Goal: Task Accomplishment & Management: Use online tool/utility

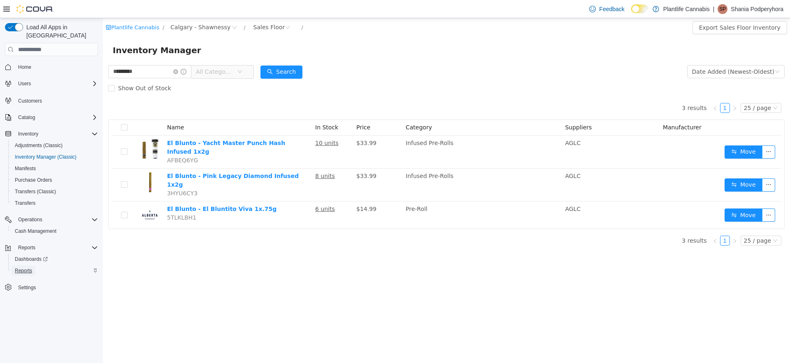
click at [32, 267] on span "Reports" at bounding box center [23, 270] width 17 height 7
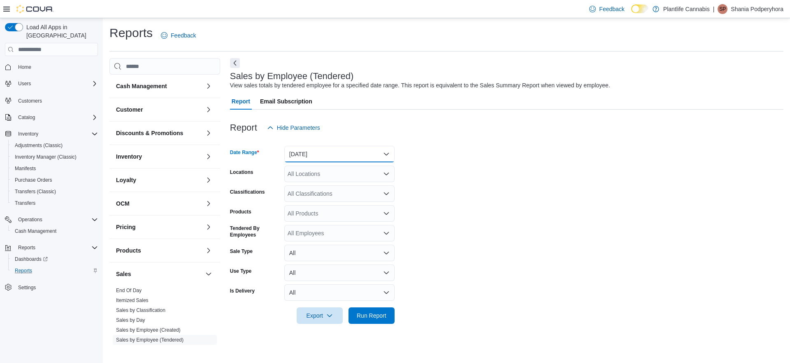
click at [317, 155] on button "[DATE]" at bounding box center [339, 154] width 110 height 16
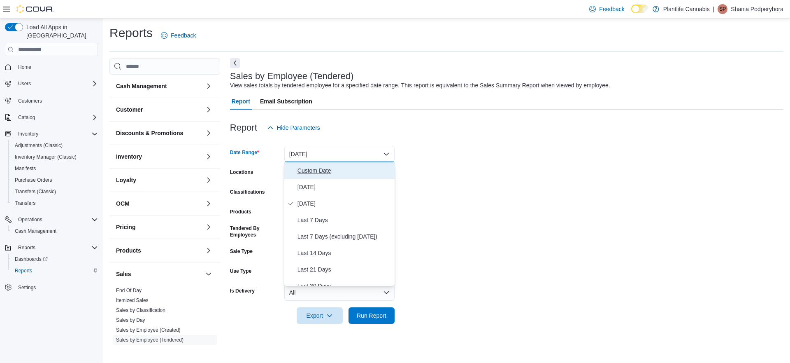
click at [312, 166] on span "Custom Date" at bounding box center [345, 171] width 94 height 10
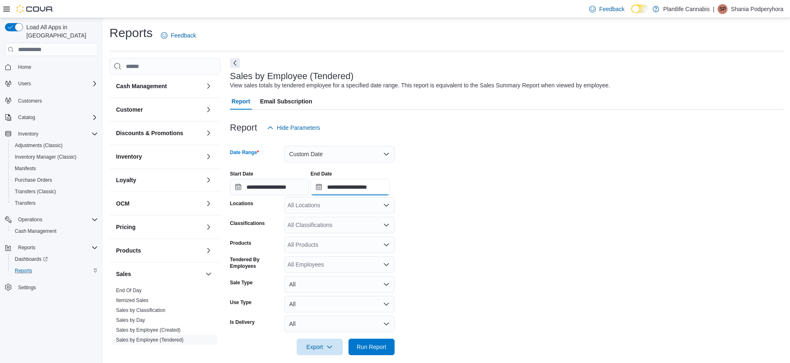
drag, startPoint x: 374, startPoint y: 188, endPoint x: 378, endPoint y: 192, distance: 5.9
click at [374, 188] on input "**********" at bounding box center [350, 187] width 79 height 16
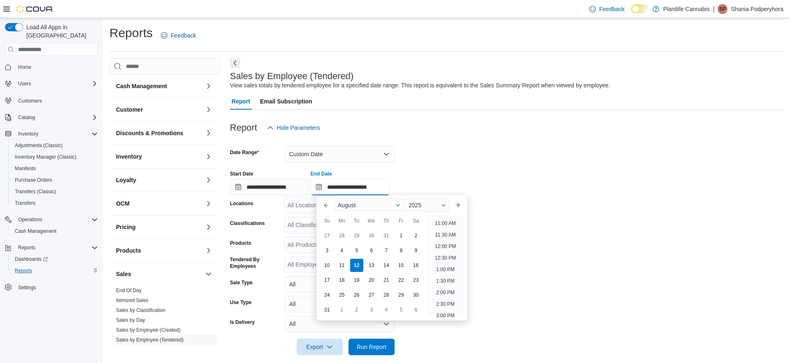
scroll to position [249, 0]
drag, startPoint x: 443, startPoint y: 261, endPoint x: 352, endPoint y: 210, distance: 104.0
click at [442, 261] on li "12:30 PM" at bounding box center [446, 261] width 28 height 10
type input "**********"
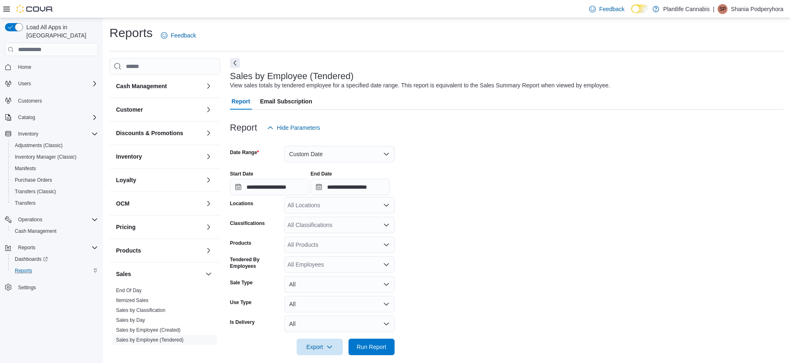
click at [341, 206] on div "All Locations" at bounding box center [339, 205] width 110 height 16
type input "***"
drag, startPoint x: 342, startPoint y: 217, endPoint x: 434, endPoint y: 218, distance: 91.8
click at [344, 218] on span "Calgary - Shawnessy" at bounding box center [333, 219] width 54 height 8
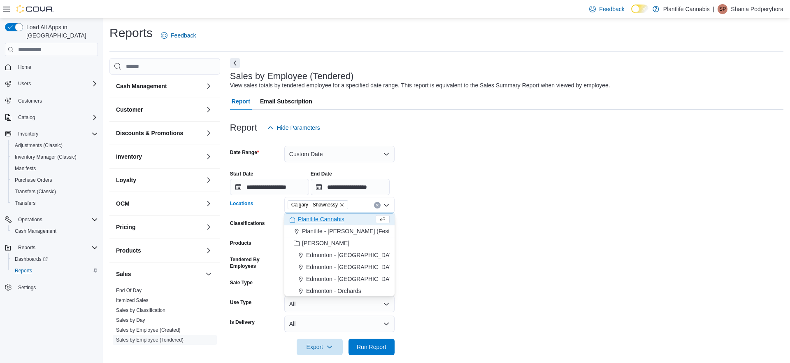
click at [480, 218] on form "**********" at bounding box center [507, 245] width 554 height 219
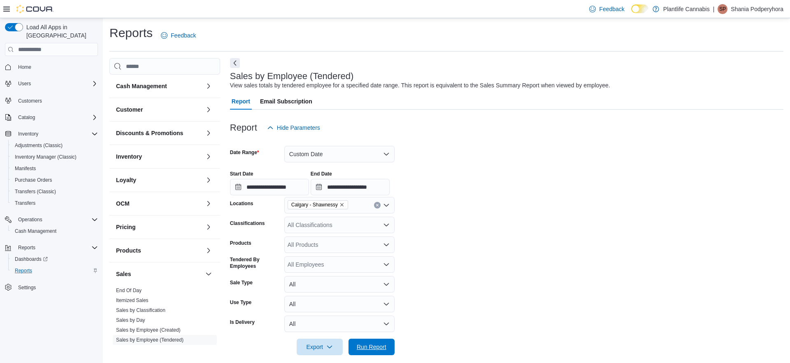
drag, startPoint x: 374, startPoint y: 342, endPoint x: 418, endPoint y: 317, distance: 50.9
click at [376, 343] on span "Run Report" at bounding box center [372, 347] width 30 height 8
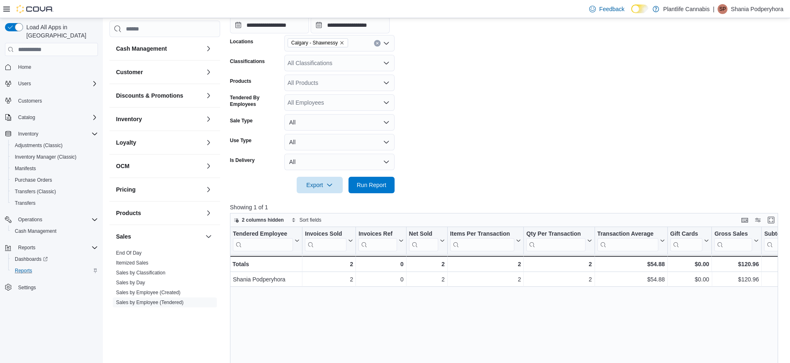
scroll to position [82, 0]
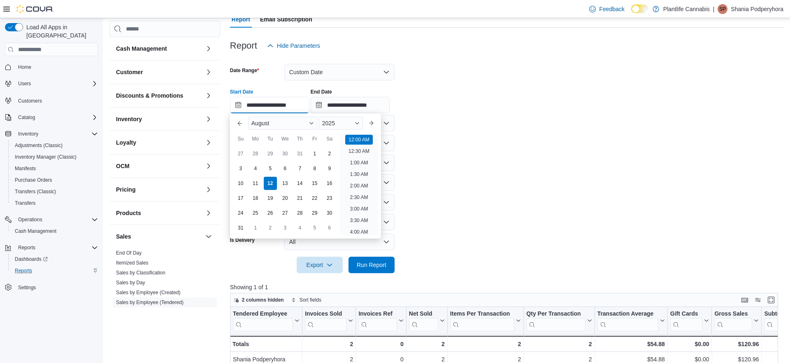
click at [284, 103] on input "**********" at bounding box center [269, 105] width 79 height 16
click at [357, 180] on li "12:30 PM" at bounding box center [359, 177] width 28 height 10
type input "**********"
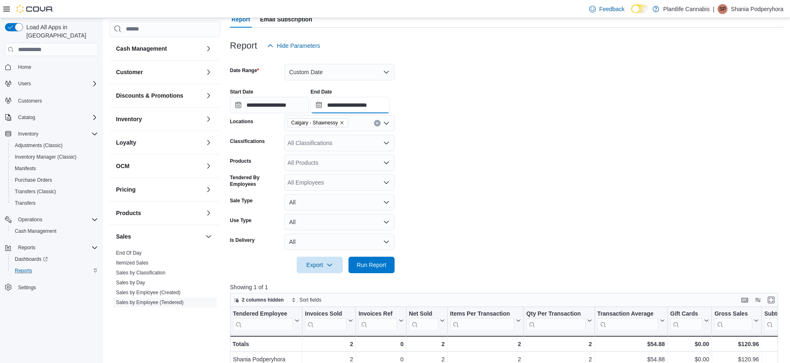
click at [371, 106] on input "**********" at bounding box center [350, 105] width 79 height 16
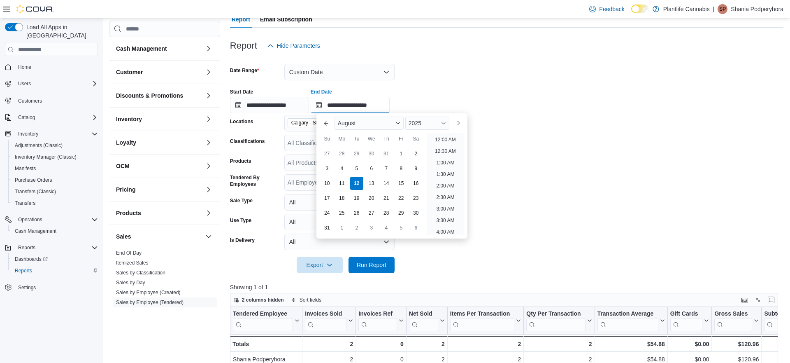
scroll to position [314, 0]
click at [448, 172] on li "3:00 PM" at bounding box center [445, 172] width 25 height 10
type input "**********"
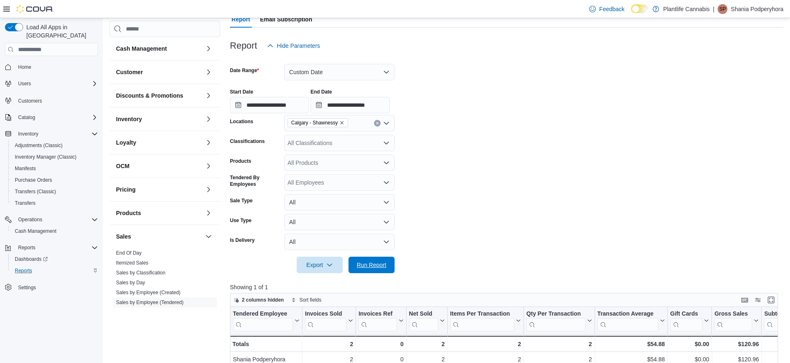
drag, startPoint x: 385, startPoint y: 265, endPoint x: 443, endPoint y: 258, distance: 58.5
click at [385, 265] on span "Run Report" at bounding box center [372, 265] width 30 height 8
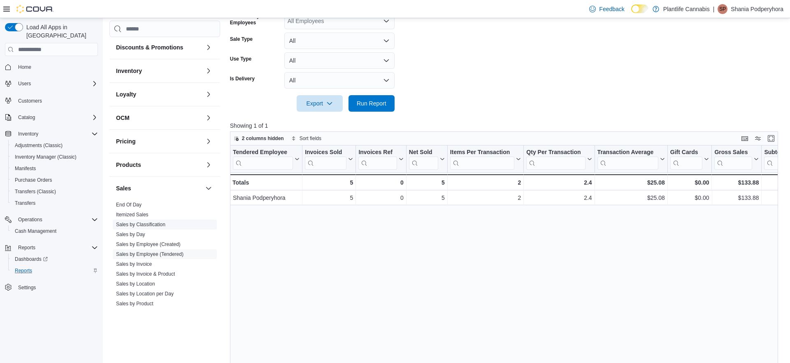
scroll to position [54, 0]
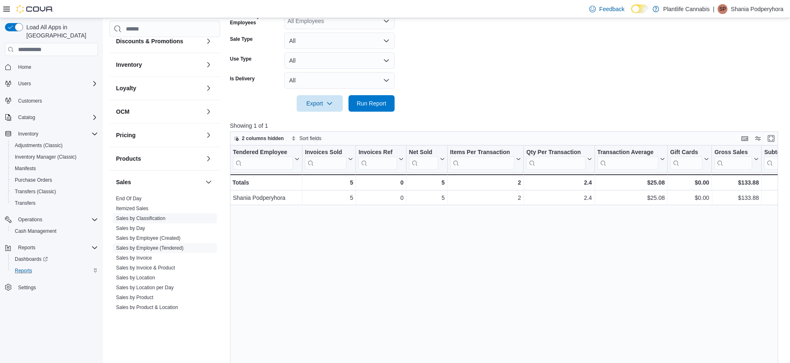
drag, startPoint x: 143, startPoint y: 257, endPoint x: 161, endPoint y: 259, distance: 18.2
click at [143, 257] on link "Sales by Invoice" at bounding box center [134, 258] width 36 height 6
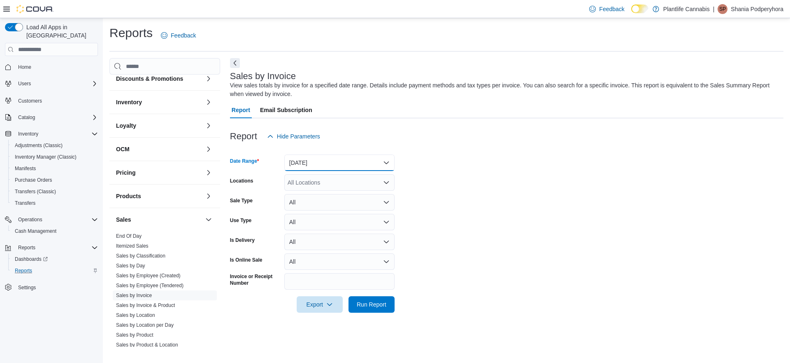
click at [319, 166] on button "[DATE]" at bounding box center [339, 162] width 110 height 16
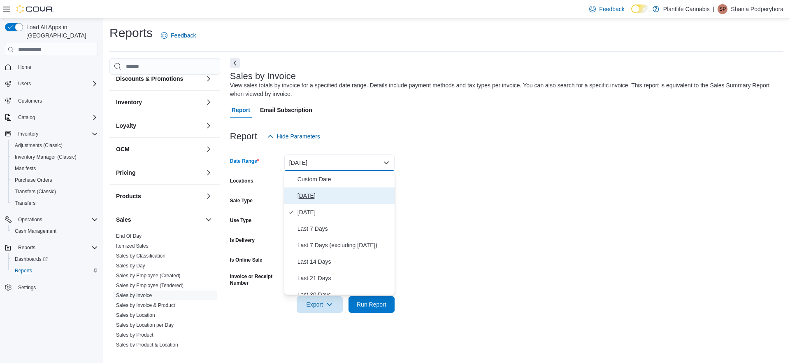
drag, startPoint x: 311, startPoint y: 193, endPoint x: 313, endPoint y: 182, distance: 11.3
click at [312, 193] on span "[DATE]" at bounding box center [345, 196] width 94 height 10
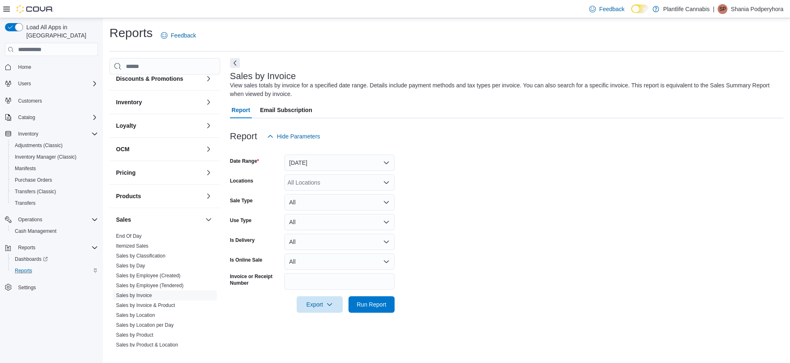
click at [313, 181] on div "All Locations" at bounding box center [339, 182] width 110 height 16
type input "***"
drag, startPoint x: 318, startPoint y: 196, endPoint x: 529, endPoint y: 204, distance: 211.4
click at [324, 196] on span "Calgary - Shawnessy" at bounding box center [333, 196] width 54 height 8
drag, startPoint x: 529, startPoint y: 204, endPoint x: 513, endPoint y: 226, distance: 27.3
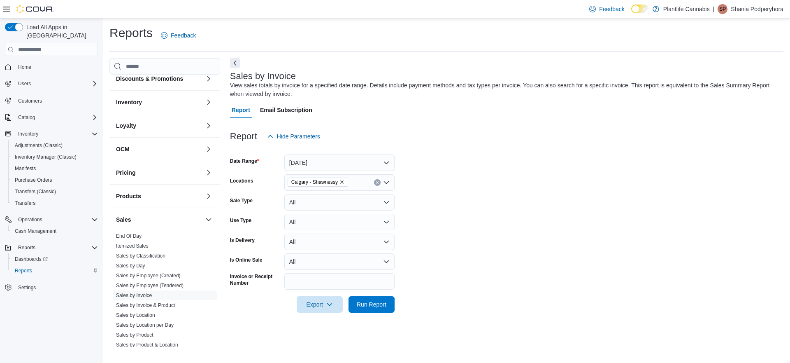
click at [529, 205] on form "Date Range [DATE] Locations [GEOGRAPHIC_DATA] - [GEOGRAPHIC_DATA] Sale Type All…" at bounding box center [507, 229] width 554 height 168
click at [368, 303] on span "Run Report" at bounding box center [372, 304] width 30 height 8
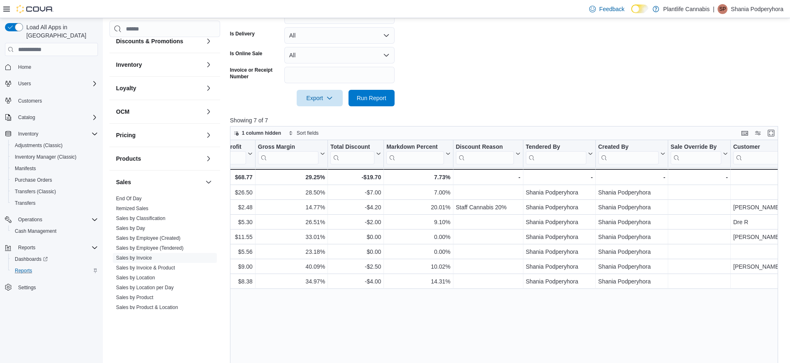
scroll to position [0, 744]
click at [154, 220] on link "Sales by Classification" at bounding box center [140, 218] width 49 height 6
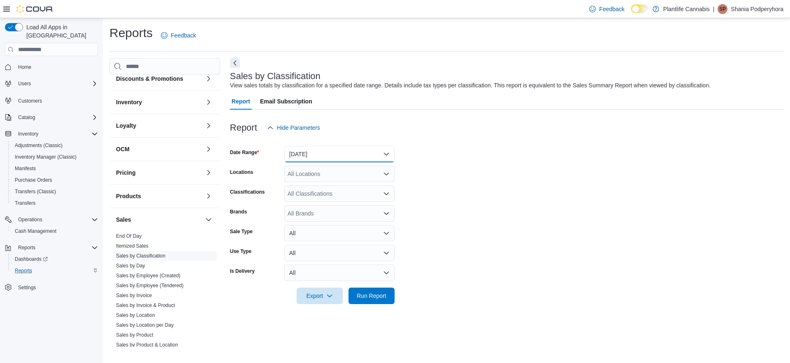
click at [311, 152] on button "[DATE]" at bounding box center [339, 154] width 110 height 16
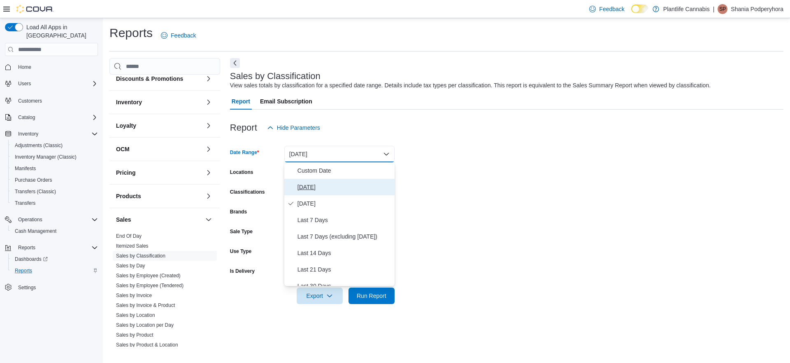
click at [304, 188] on span "[DATE]" at bounding box center [345, 187] width 94 height 10
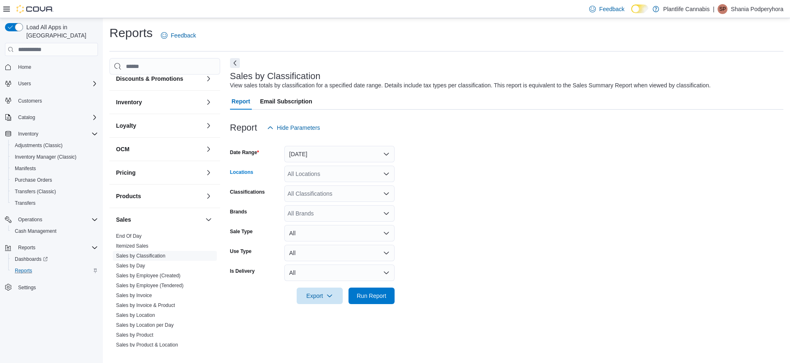
click at [304, 178] on div "All Locations" at bounding box center [339, 174] width 110 height 16
type input "***"
drag, startPoint x: 320, startPoint y: 189, endPoint x: 410, endPoint y: 190, distance: 90.2
click at [324, 189] on span "Calgary - Shawnessy" at bounding box center [333, 188] width 54 height 8
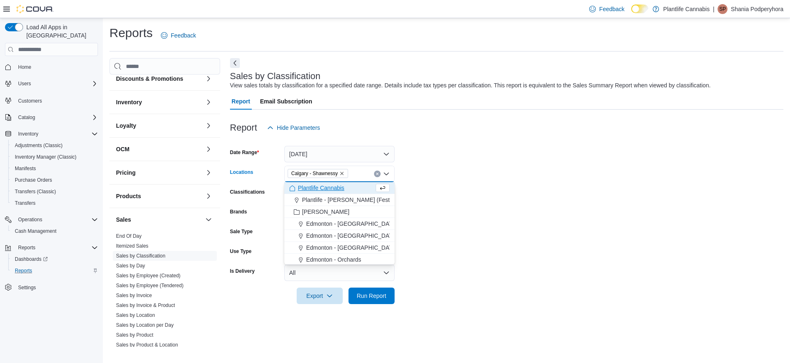
drag, startPoint x: 450, startPoint y: 190, endPoint x: 399, endPoint y: 325, distance: 144.0
click at [450, 191] on form "Date Range [DATE] Locations [GEOGRAPHIC_DATA] - [GEOGRAPHIC_DATA] Combo box. Se…" at bounding box center [507, 220] width 554 height 168
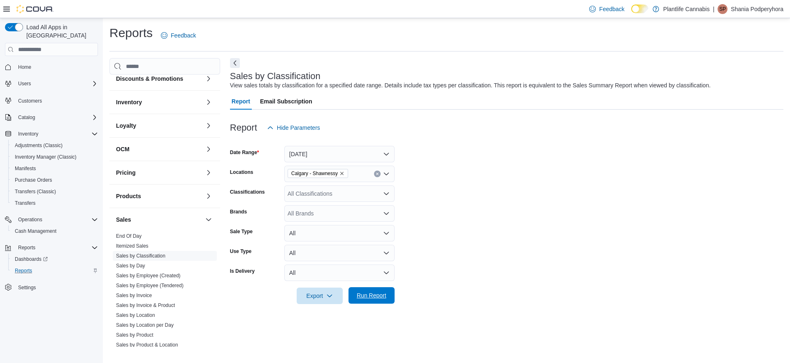
click at [381, 293] on span "Run Report" at bounding box center [372, 295] width 30 height 8
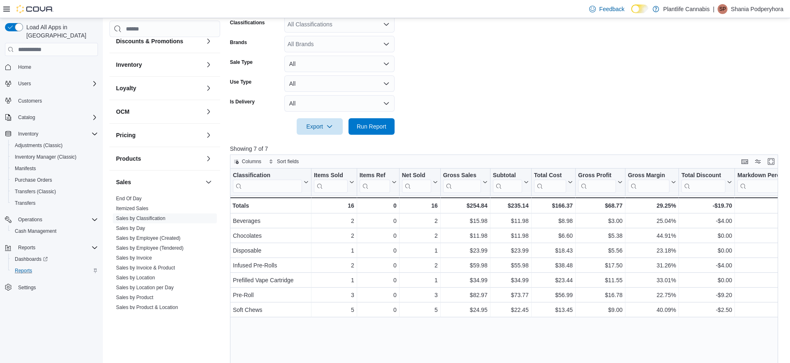
scroll to position [175, 0]
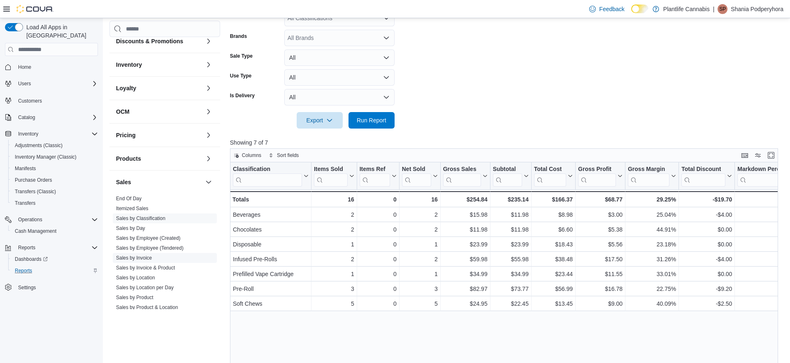
click at [145, 257] on link "Sales by Invoice" at bounding box center [134, 258] width 36 height 6
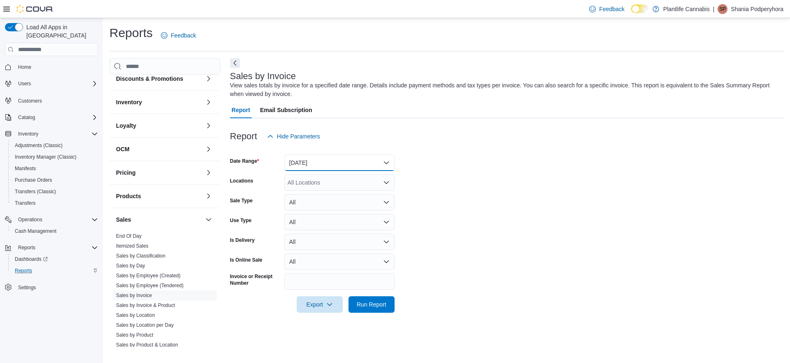
click at [318, 163] on button "[DATE]" at bounding box center [339, 162] width 110 height 16
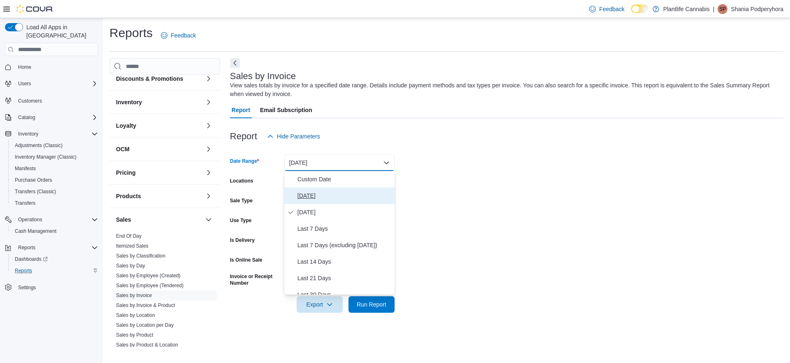
click at [309, 193] on span "[DATE]" at bounding box center [345, 196] width 94 height 10
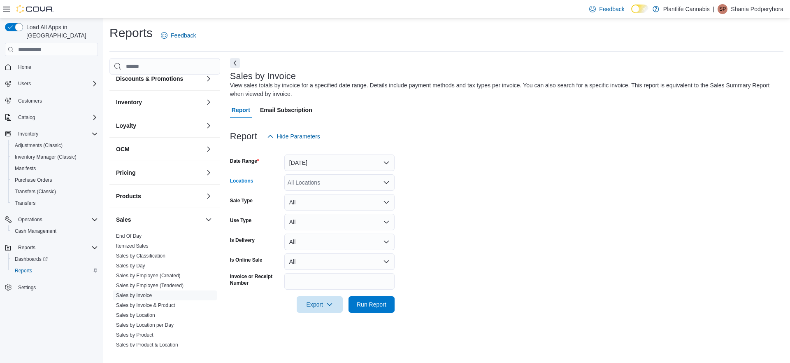
click at [311, 180] on div "All Locations" at bounding box center [339, 182] width 110 height 16
type input "***"
drag, startPoint x: 322, startPoint y: 196, endPoint x: 448, endPoint y: 199, distance: 126.4
click at [329, 196] on span "Calgary - Shawnessy" at bounding box center [333, 196] width 54 height 8
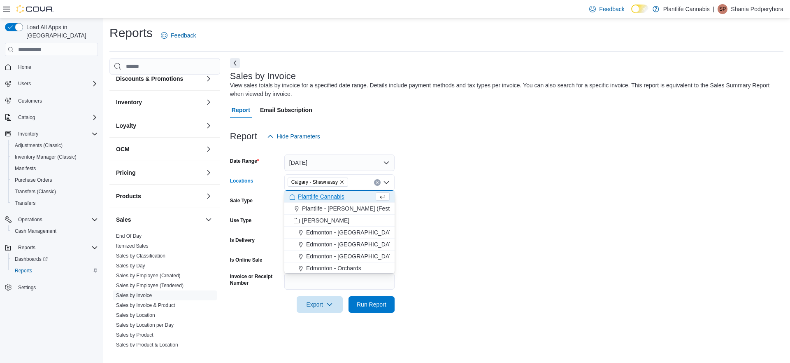
drag, startPoint x: 448, startPoint y: 199, endPoint x: 399, endPoint y: 291, distance: 103.9
click at [448, 202] on form "Date Range [DATE] Locations [GEOGRAPHIC_DATA] - [GEOGRAPHIC_DATA] Combo box. Se…" at bounding box center [507, 229] width 554 height 168
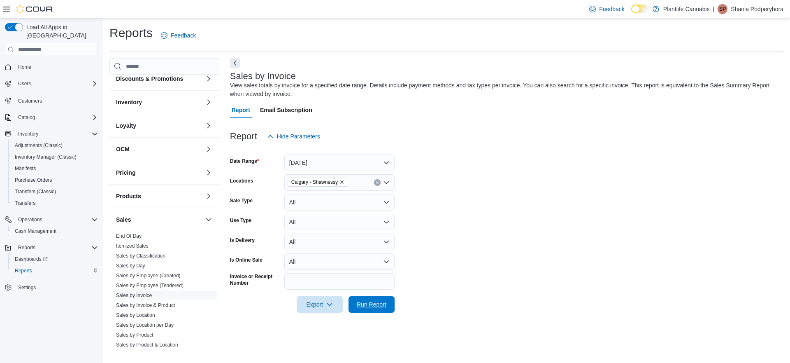
drag, startPoint x: 385, startPoint y: 302, endPoint x: 546, endPoint y: 277, distance: 163.7
click at [385, 302] on span "Run Report" at bounding box center [372, 304] width 30 height 8
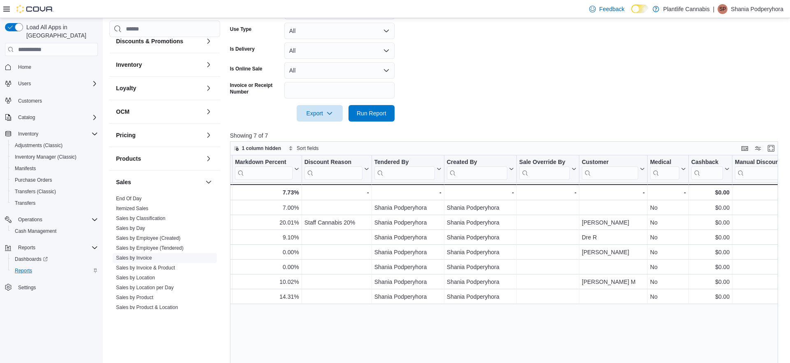
scroll to position [187, 0]
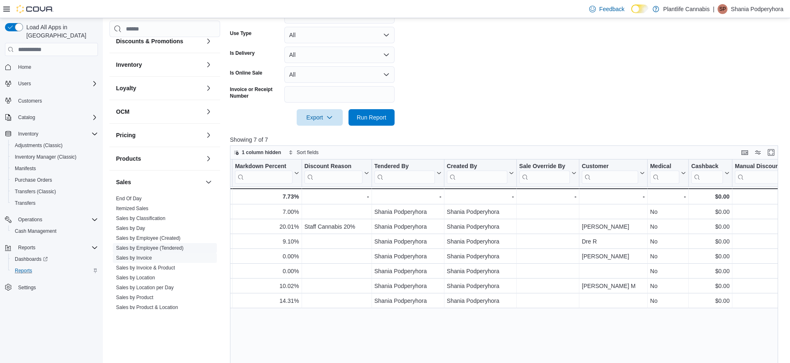
click at [183, 247] on link "Sales by Employee (Tendered)" at bounding box center [150, 248] width 68 height 6
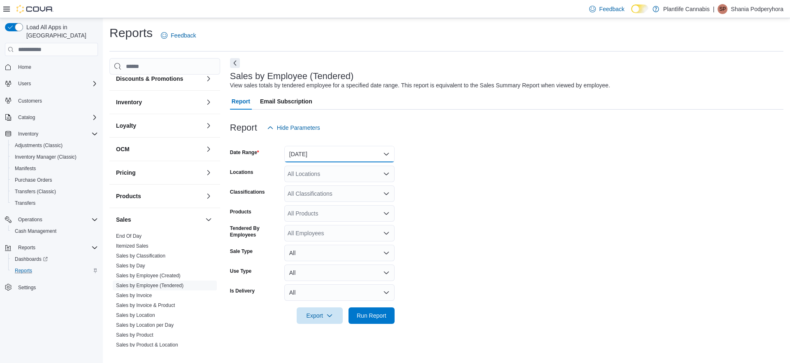
click at [353, 153] on button "[DATE]" at bounding box center [339, 154] width 110 height 16
drag, startPoint x: 320, startPoint y: 186, endPoint x: 320, endPoint y: 177, distance: 9.9
click at [321, 186] on span "[DATE]" at bounding box center [345, 187] width 94 height 10
click at [321, 171] on div "All Locations" at bounding box center [339, 174] width 110 height 16
type input "***"
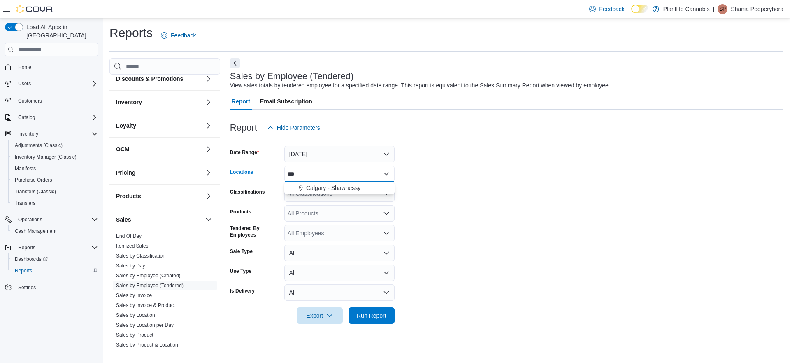
drag, startPoint x: 331, startPoint y: 185, endPoint x: 484, endPoint y: 192, distance: 152.9
click at [333, 185] on span "Calgary - Shawnessy" at bounding box center [333, 188] width 54 height 8
drag, startPoint x: 484, startPoint y: 192, endPoint x: 402, endPoint y: 310, distance: 143.4
click at [480, 196] on form "Date Range [DATE] Locations [GEOGRAPHIC_DATA] - Shawnessy Classifications All C…" at bounding box center [507, 230] width 554 height 188
click at [387, 320] on span "Run Report" at bounding box center [372, 315] width 36 height 16
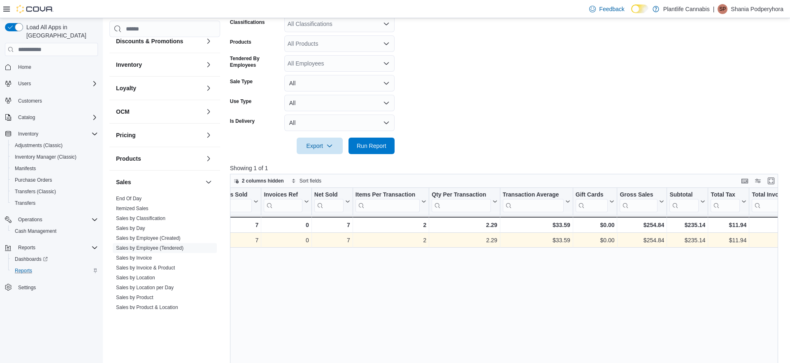
scroll to position [0, 97]
click at [692, 240] on div "$235.14" at bounding box center [685, 240] width 36 height 10
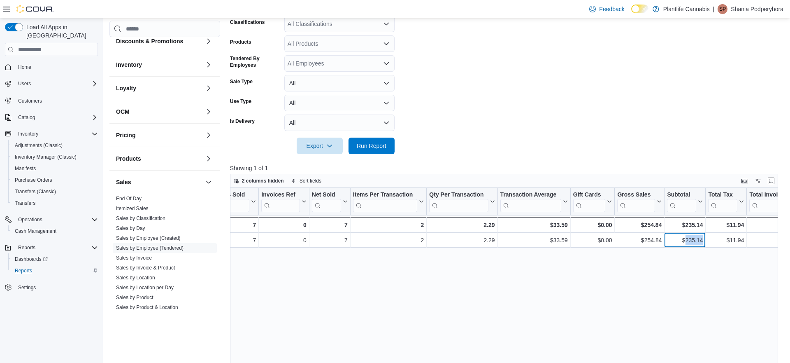
copy div "235.14"
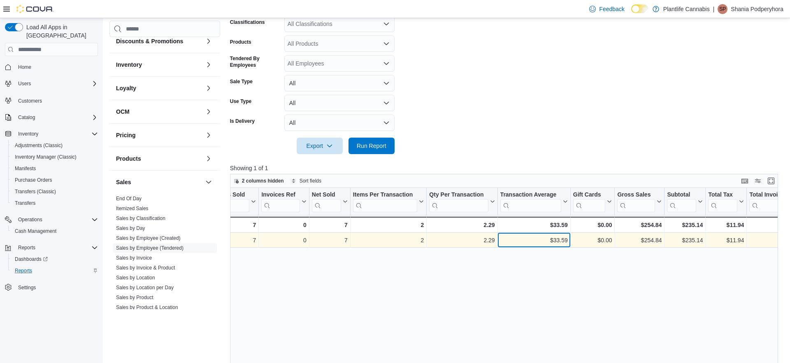
click at [560, 240] on div "$33.59" at bounding box center [534, 240] width 68 height 10
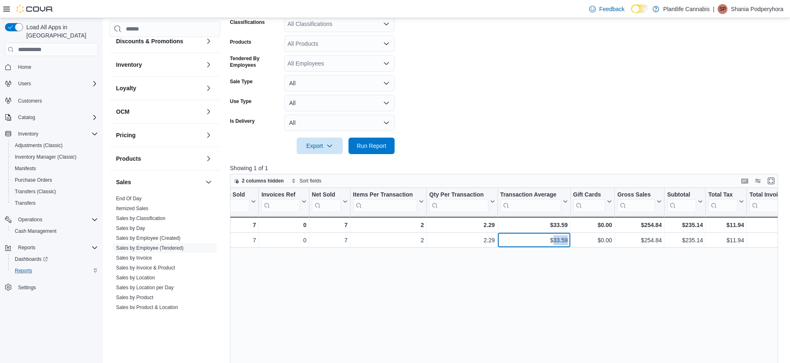
copy div "33.59"
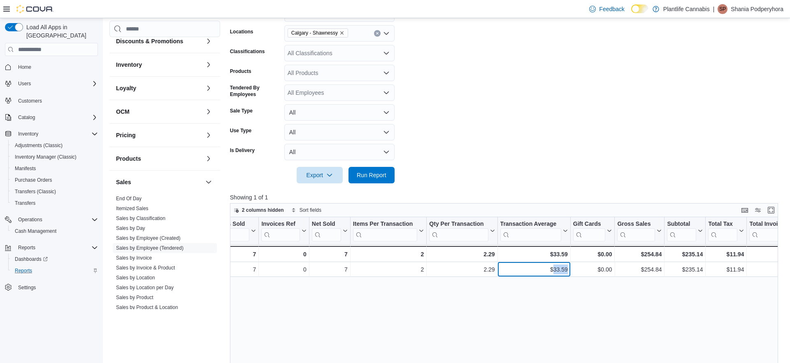
scroll to position [140, 0]
click at [308, 56] on div "All Classifications" at bounding box center [339, 53] width 110 height 16
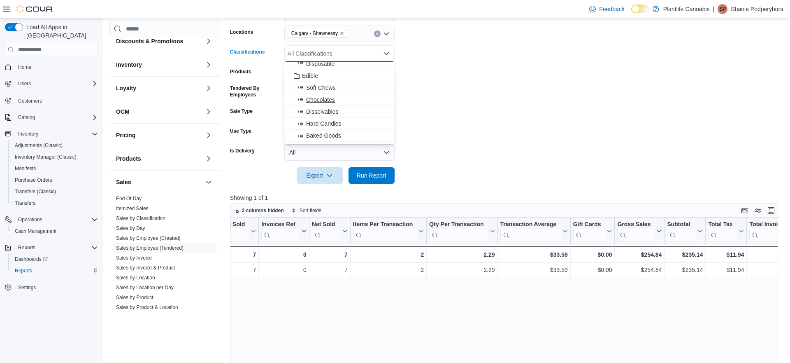
scroll to position [84, 0]
click at [315, 103] on span "Accessory Group" at bounding box center [324, 103] width 44 height 8
drag, startPoint x: 438, startPoint y: 113, endPoint x: 432, endPoint y: 143, distance: 30.5
click at [438, 114] on form "Date Range [DATE] Locations [GEOGRAPHIC_DATA] - [GEOGRAPHIC_DATA] Classificatio…" at bounding box center [507, 90] width 554 height 188
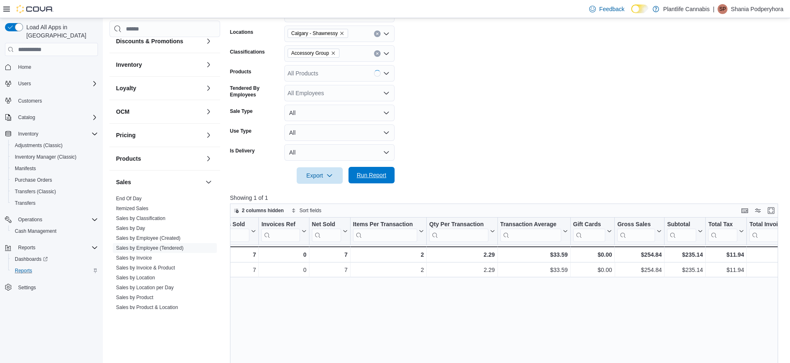
click at [378, 179] on span "Run Report" at bounding box center [372, 175] width 36 height 16
